Goal: Check status: Check status

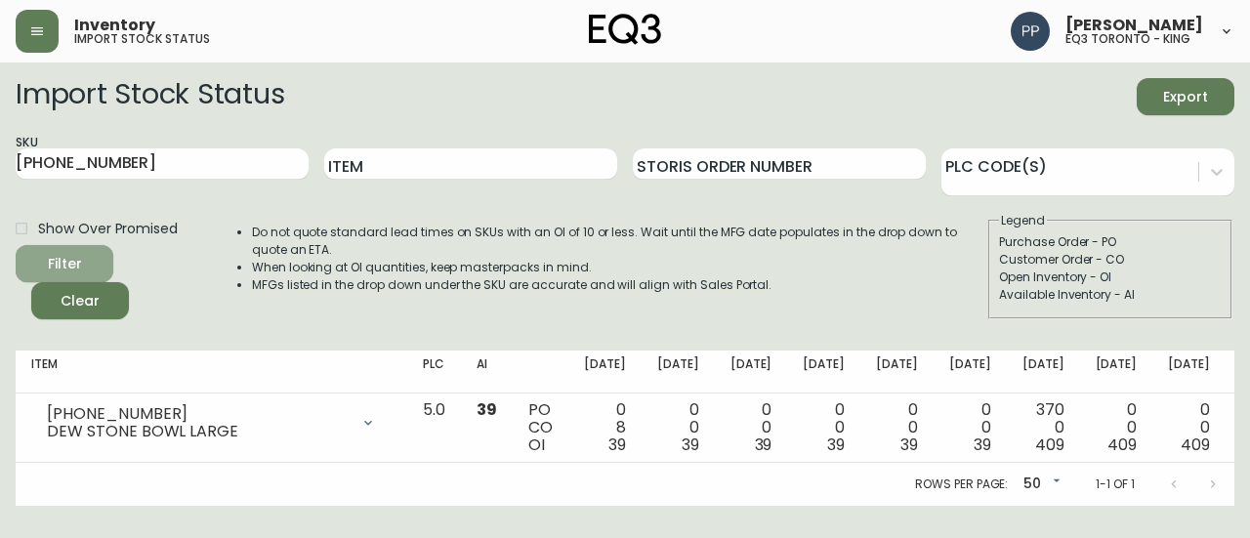
click at [94, 261] on span "Filter" at bounding box center [64, 264] width 66 height 24
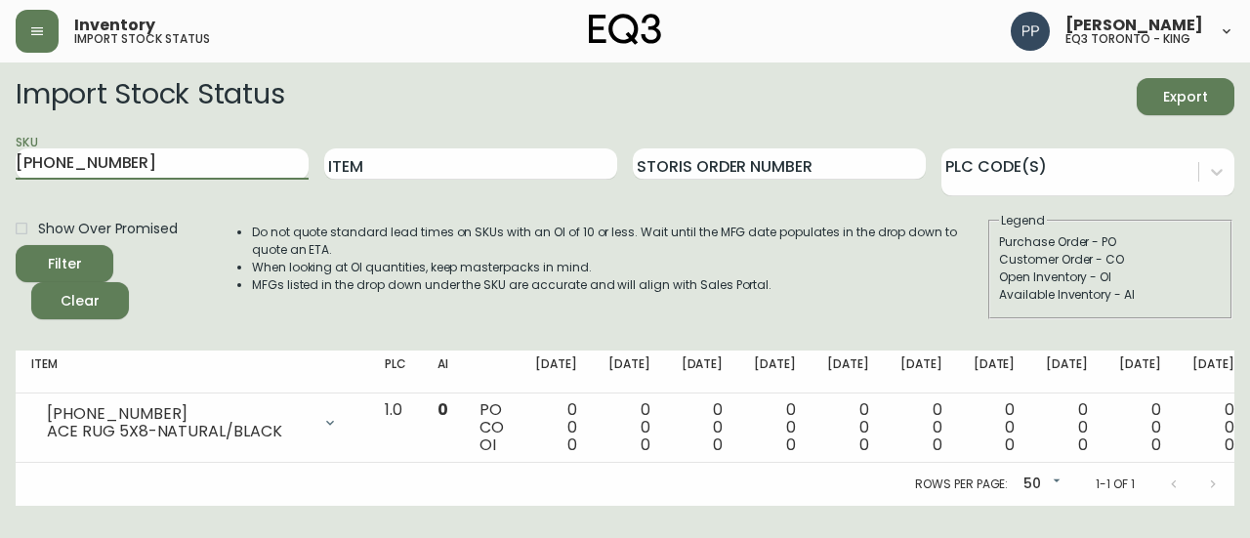
drag, startPoint x: 83, startPoint y: 151, endPoint x: 0, endPoint y: 152, distance: 83.0
click at [0, 152] on main "Import Stock Status Export SKU [PHONE_NUMBER] Item Storis Order Number PLC Code…" at bounding box center [625, 283] width 1250 height 443
paste input "7221-8"
click at [80, 254] on div "Filter" at bounding box center [65, 264] width 34 height 24
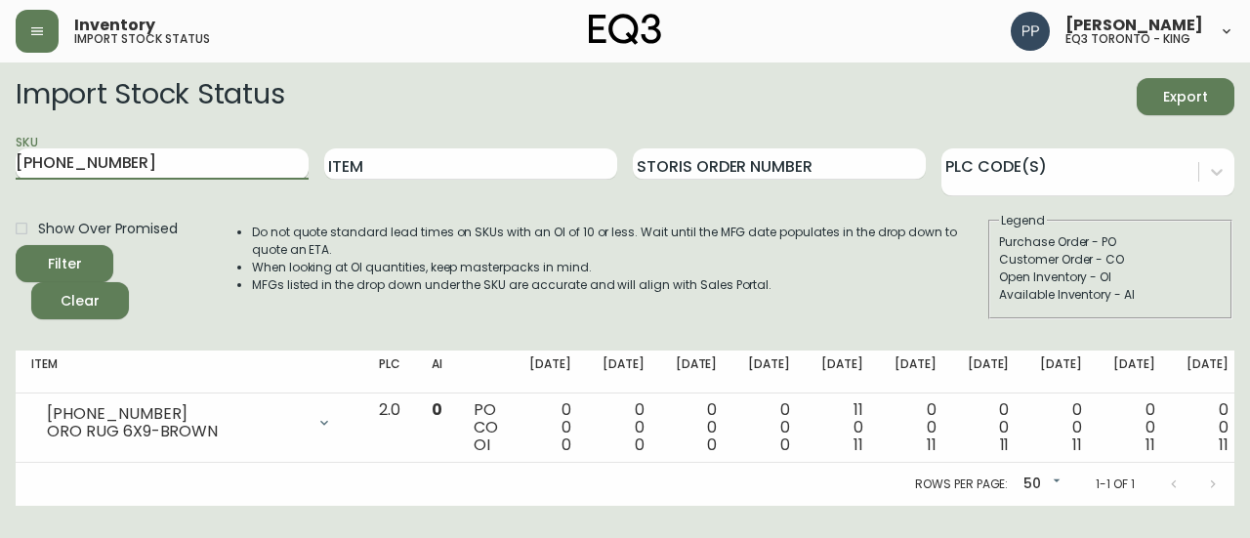
drag, startPoint x: 195, startPoint y: 165, endPoint x: 18, endPoint y: 165, distance: 177.7
click at [18, 165] on input "[PHONE_NUMBER]" at bounding box center [162, 163] width 293 height 31
click at [61, 259] on icon "submit" at bounding box center [58, 262] width 20 height 20
click at [0, 161] on main "Import Stock Status Export SKU [PHONE_NUMBER] Item Storis Order Number PLC Code…" at bounding box center [625, 283] width 1250 height 443
paste input "5512-5"
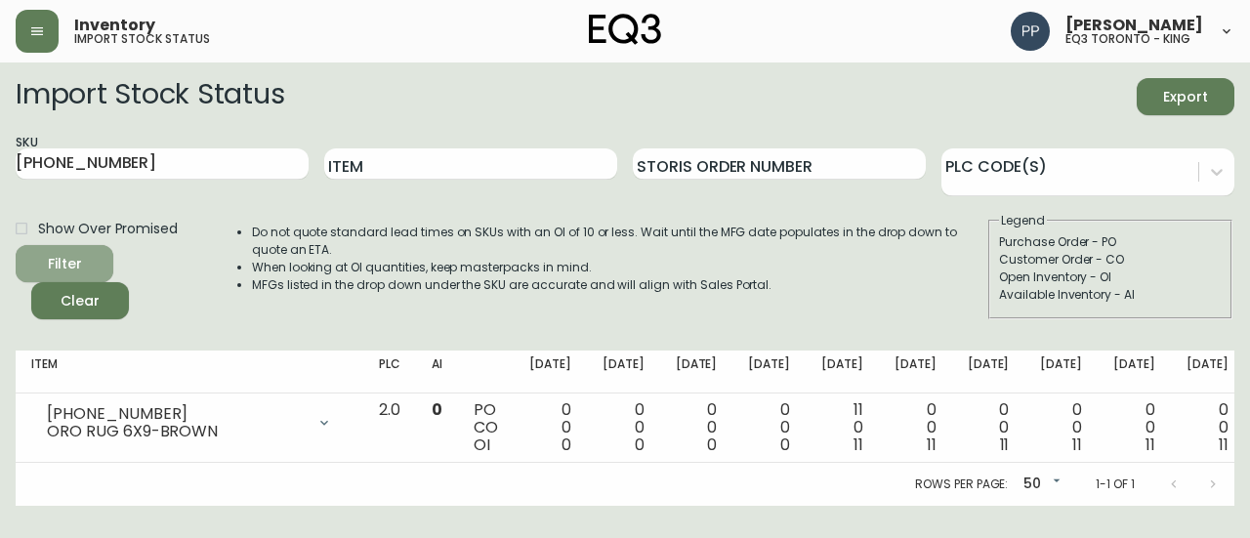
click at [96, 272] on span "Filter" at bounding box center [64, 264] width 66 height 24
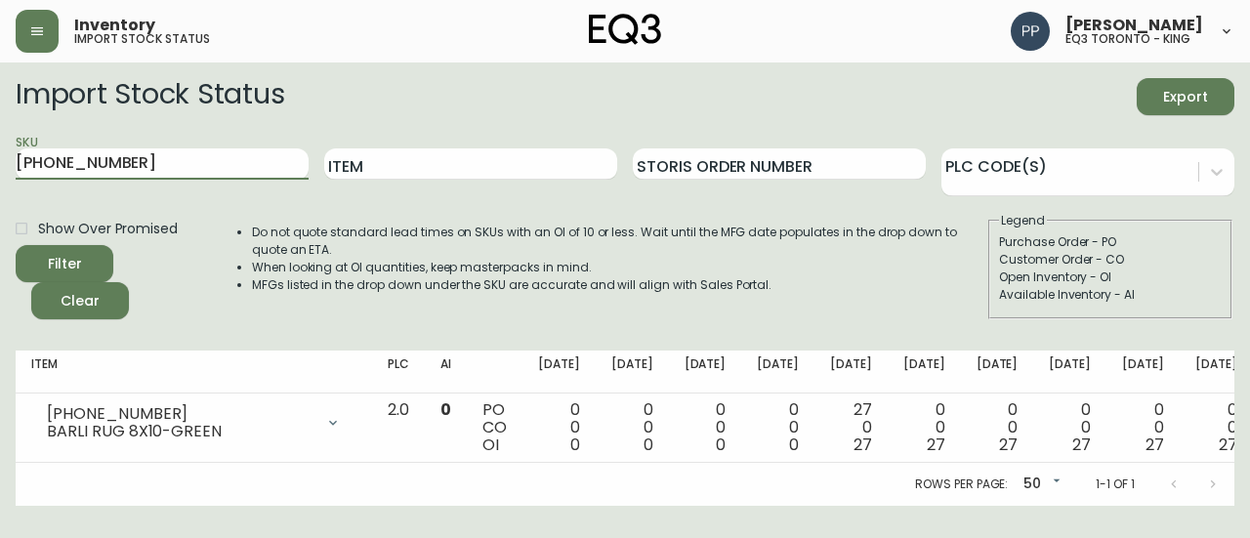
drag, startPoint x: 157, startPoint y: 157, endPoint x: 0, endPoint y: 159, distance: 157.2
click at [0, 159] on main "Import Stock Status Export SKU [PHONE_NUMBER] Item Storis Order Number PLC Code…" at bounding box center [625, 283] width 1250 height 443
paste input "2223-0"
type input "[PHONE_NUMBER]"
click at [75, 256] on div "Filter" at bounding box center [65, 264] width 34 height 24
